Goal: Task Accomplishment & Management: Complete application form

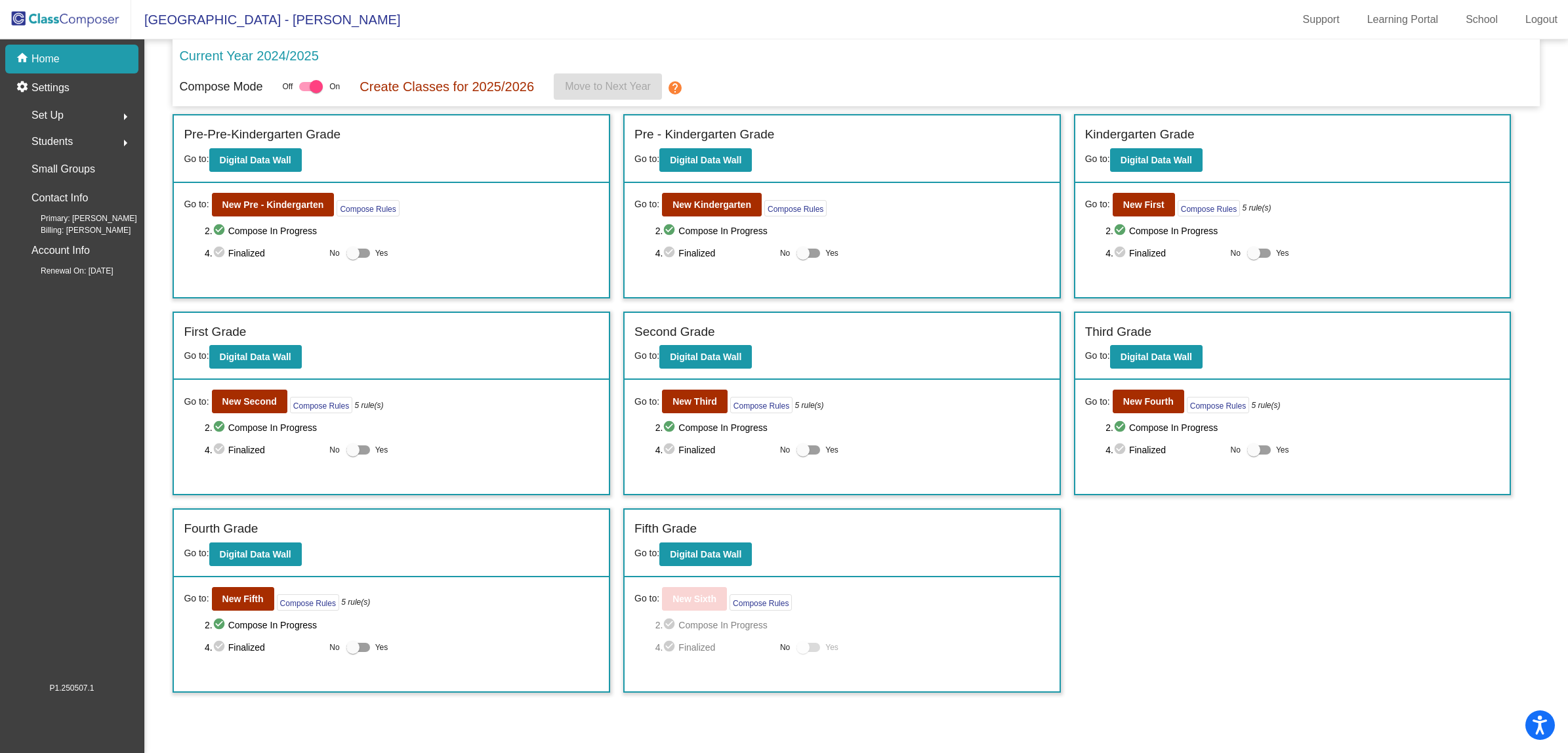
click at [76, 17] on img at bounding box center [66, 19] width 132 height 38
click at [1157, 404] on b "New Fourth" at bounding box center [1148, 401] width 50 height 10
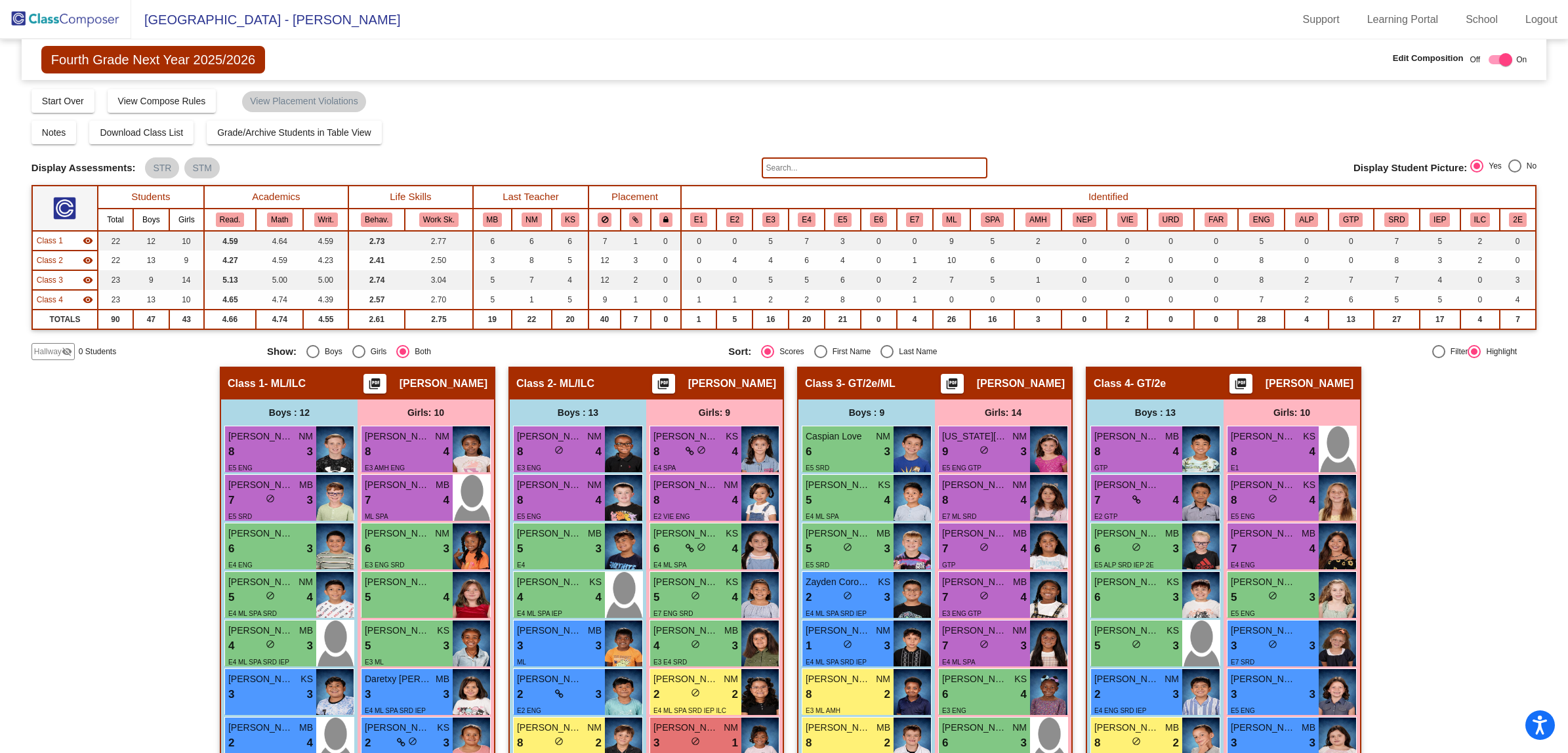
click at [50, 351] on span "Hallway" at bounding box center [48, 351] width 27 height 12
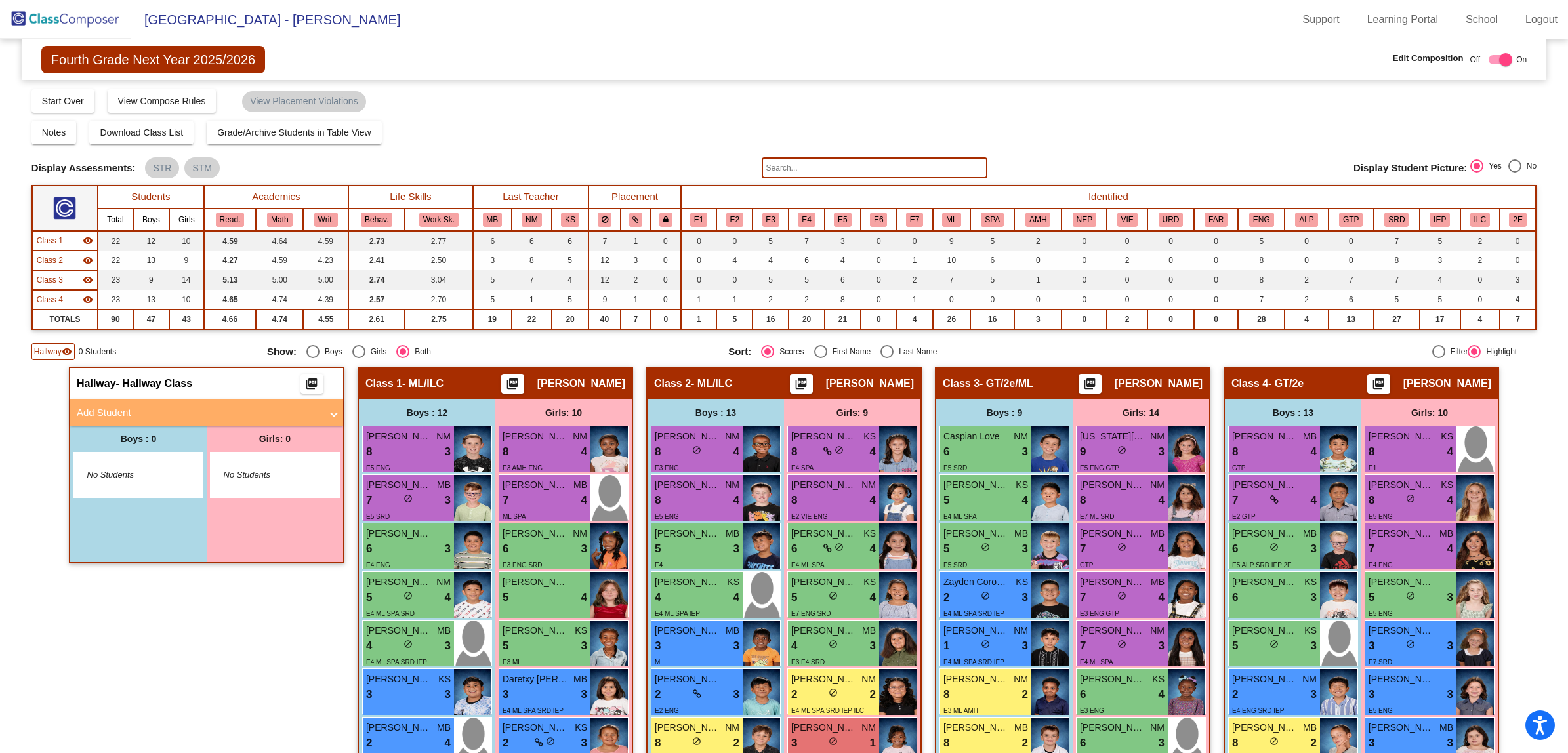
click at [188, 409] on mat-panel-title "Add Student" at bounding box center [199, 413] width 244 height 15
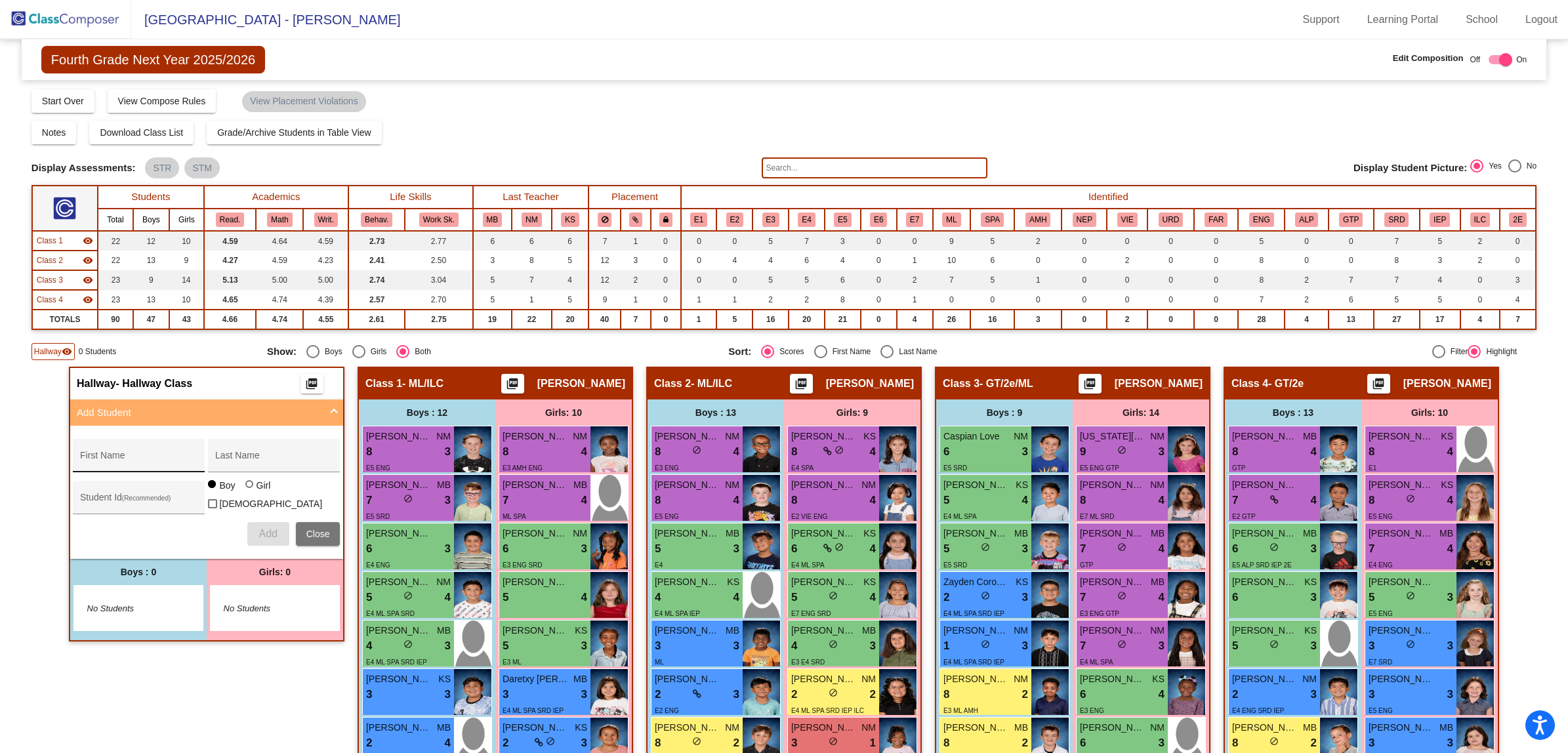
click at [149, 446] on div "First Name" at bounding box center [139, 460] width 118 height 27
type input "Naiori"
click at [707, 59] on div "Fourth Grade Next Year 2025/2026 Edit Composition Off On Incoming Digital Data …" at bounding box center [784, 59] width 1525 height 41
